Goal: Transaction & Acquisition: Purchase product/service

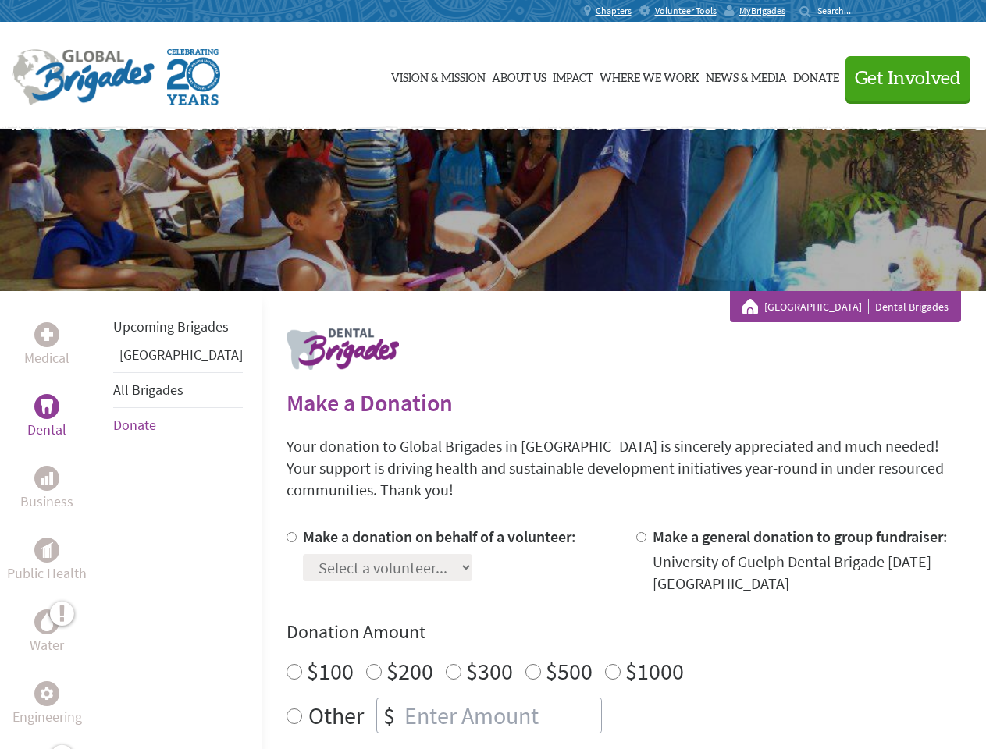
click at [862, 11] on div "Search for:" at bounding box center [830, 11] width 62 height 12
click at [901, 78] on span "Get Involved" at bounding box center [908, 78] width 106 height 19
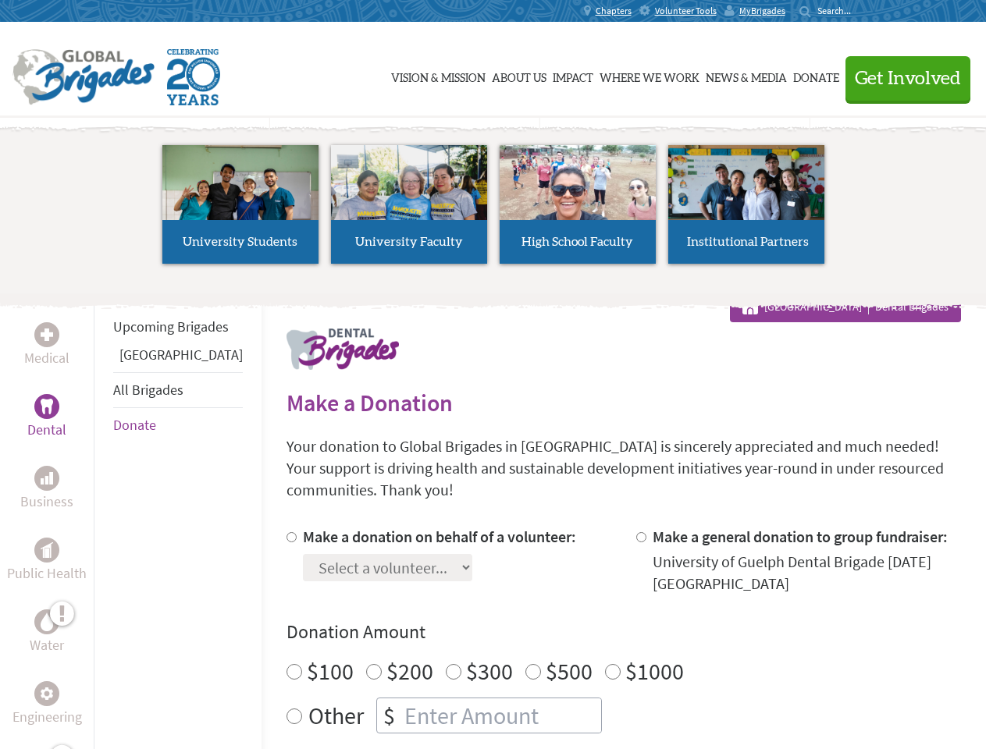
click at [493, 210] on li "High School Faculty" at bounding box center [577, 205] width 169 height 144
click at [103, 520] on div "Upcoming Brigades Panama All Brigades Donate" at bounding box center [178, 665] width 168 height 749
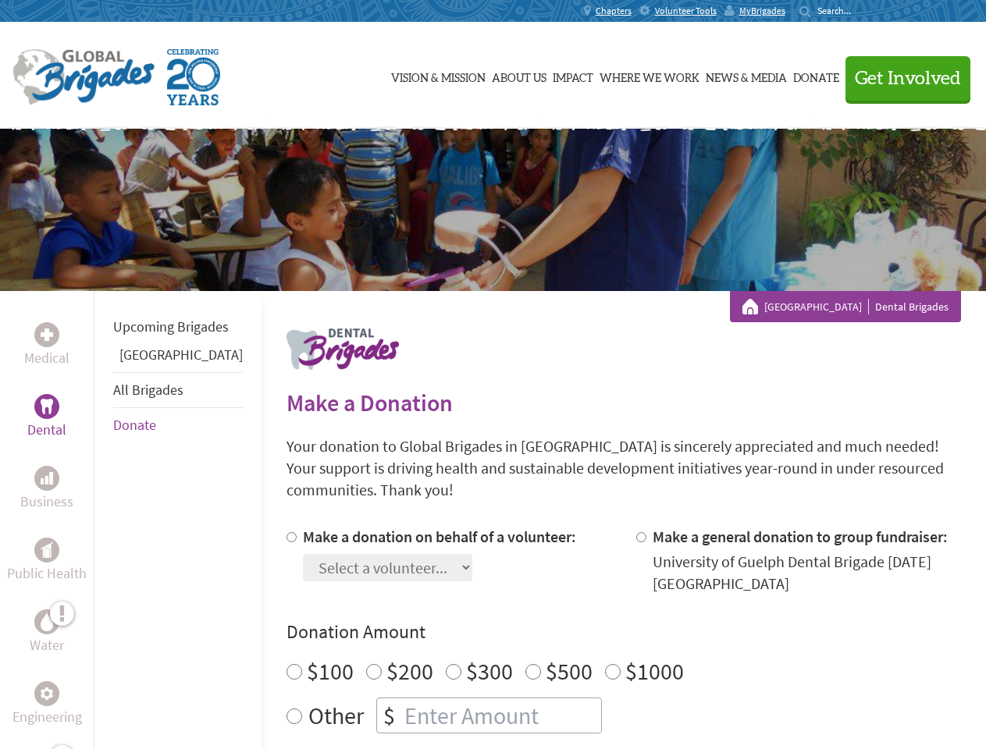
click at [596, 627] on div "Donation Amount $100 $200 $300 $500 $1000 Other $" at bounding box center [623, 677] width 674 height 114
click at [286, 532] on input "Make a donation on behalf of a volunteer:" at bounding box center [291, 537] width 10 height 10
radio input "true"
click at [636, 532] on input "Make a general donation to group fundraiser:" at bounding box center [641, 537] width 10 height 10
radio input "true"
